Goal: Book appointment/travel/reservation

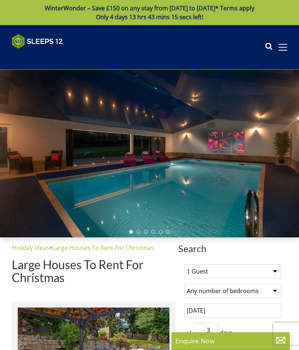
click at [273, 271] on select "1 Guest 2 Guests 3 Guests 4 Guests 5 Guests 6 Guests 7 Guests 8 Guests 9 Guests…" at bounding box center [232, 271] width 97 height 14
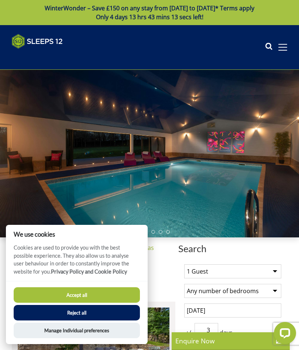
click at [272, 270] on select "1 Guest 2 Guests 3 Guests 4 Guests 5 Guests 6 Guests 7 Guests 8 Guests 9 Guests…" at bounding box center [232, 271] width 97 height 14
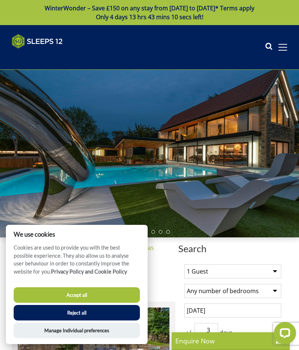
select select "11"
click at [119, 296] on button "Accept all" at bounding box center [77, 295] width 126 height 16
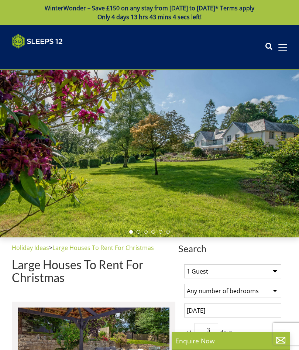
click at [298, 231] on div at bounding box center [149, 154] width 299 height 168
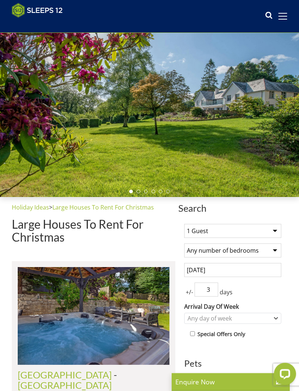
scroll to position [35, 0]
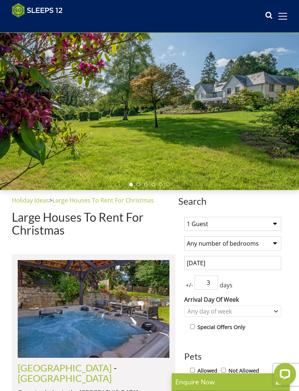
click at [240, 265] on input "[DATE]" at bounding box center [232, 263] width 97 height 14
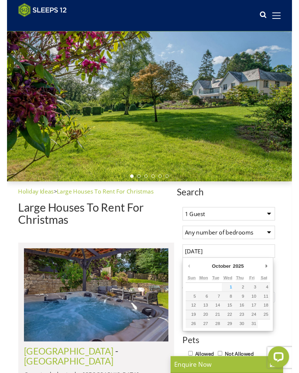
scroll to position [62, 0]
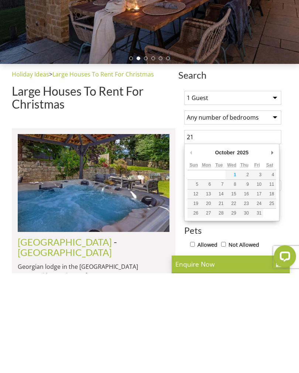
type input "2"
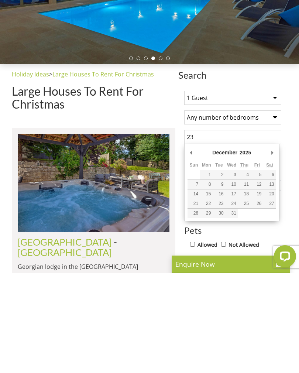
type input "2"
type input "[DATE]"
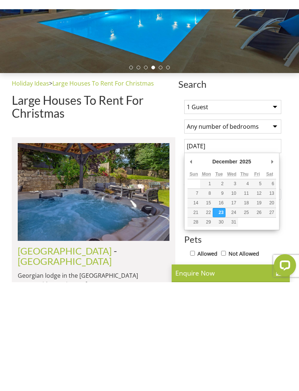
scroll to position [162, 0]
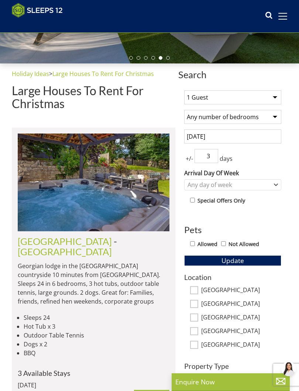
click at [215, 156] on input "3" at bounding box center [207, 156] width 24 height 14
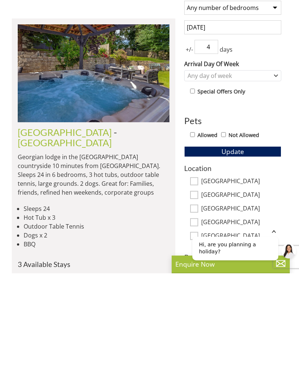
scroll to position [172, 0]
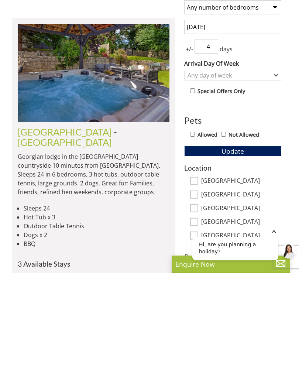
type input "4"
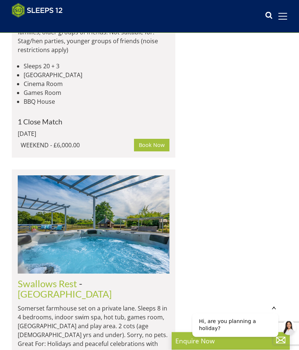
scroll to position [2462, 0]
